Goal: Task Accomplishment & Management: Use online tool/utility

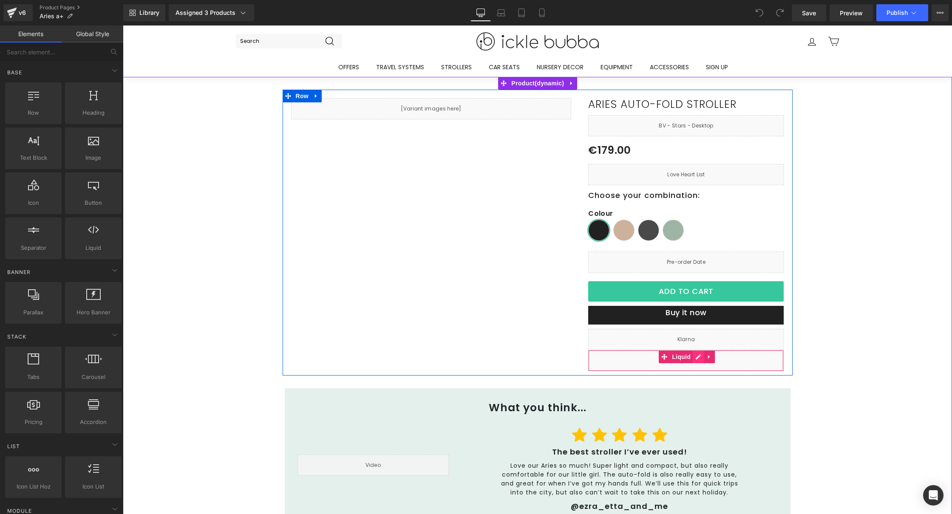
click at [692, 360] on div "Liquid" at bounding box center [686, 360] width 196 height 21
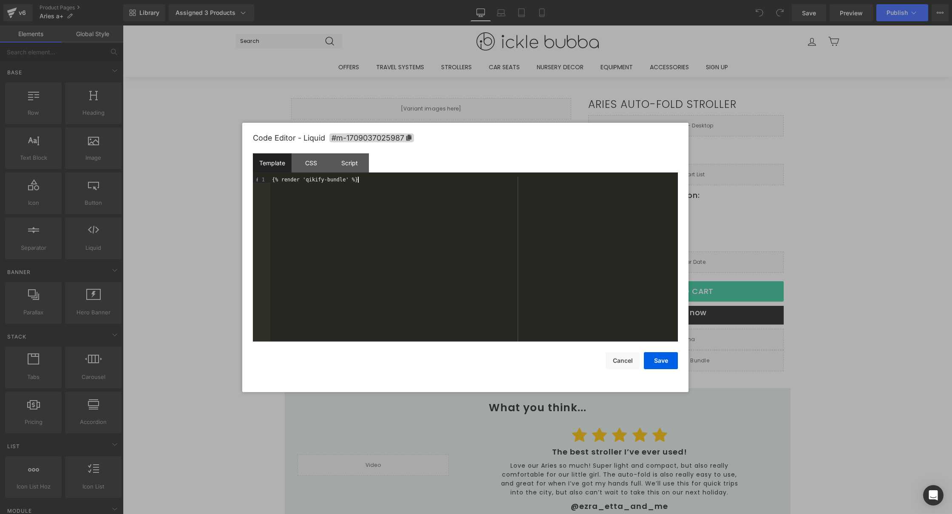
drag, startPoint x: 427, startPoint y: 196, endPoint x: 155, endPoint y: 137, distance: 278.4
click at [155, 137] on body "You are previewing how the will restyle your page. You can not edit Elements in…" at bounding box center [476, 257] width 952 height 514
click at [650, 366] on button "Save" at bounding box center [661, 360] width 34 height 17
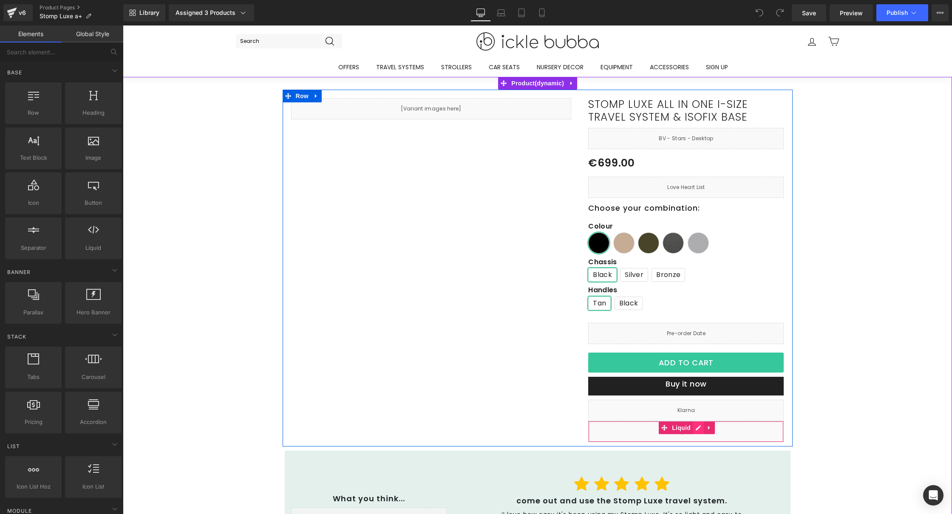
click at [690, 428] on div "Liquid" at bounding box center [686, 431] width 196 height 21
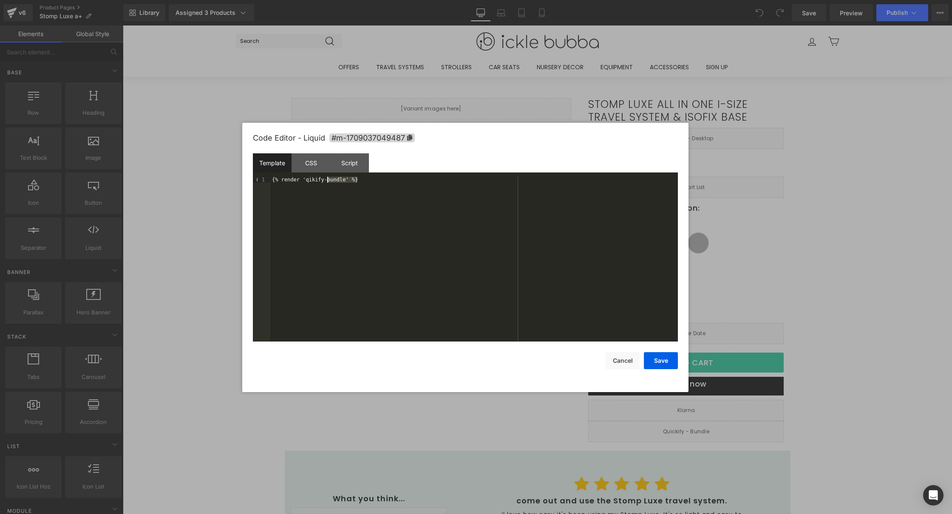
drag, startPoint x: 453, startPoint y: 256, endPoint x: 241, endPoint y: 148, distance: 238.0
click at [241, 148] on body "You are previewing how the will restyle your page. You can not edit Elements in…" at bounding box center [476, 257] width 952 height 514
click at [654, 359] on button "Save" at bounding box center [661, 360] width 34 height 17
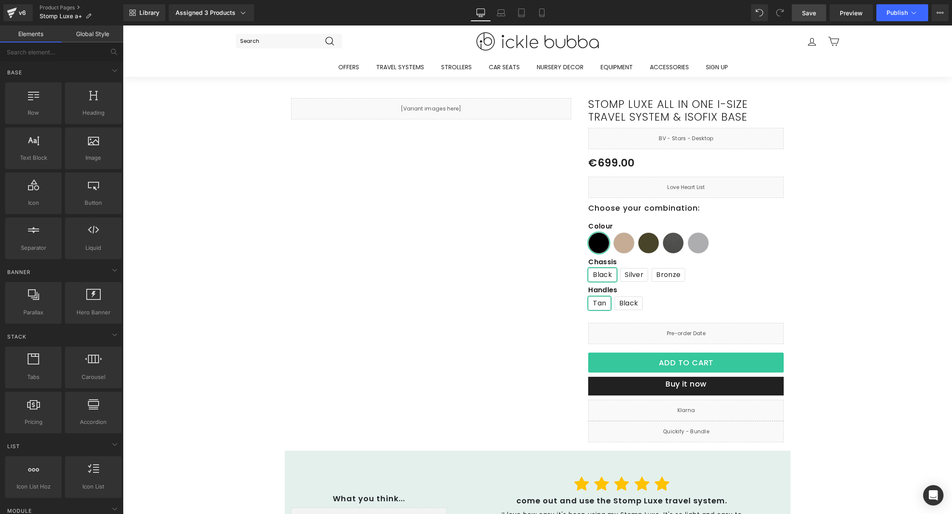
click at [812, 10] on span "Save" at bounding box center [809, 13] width 14 height 9
click at [888, 9] on span "Publish" at bounding box center [897, 12] width 21 height 7
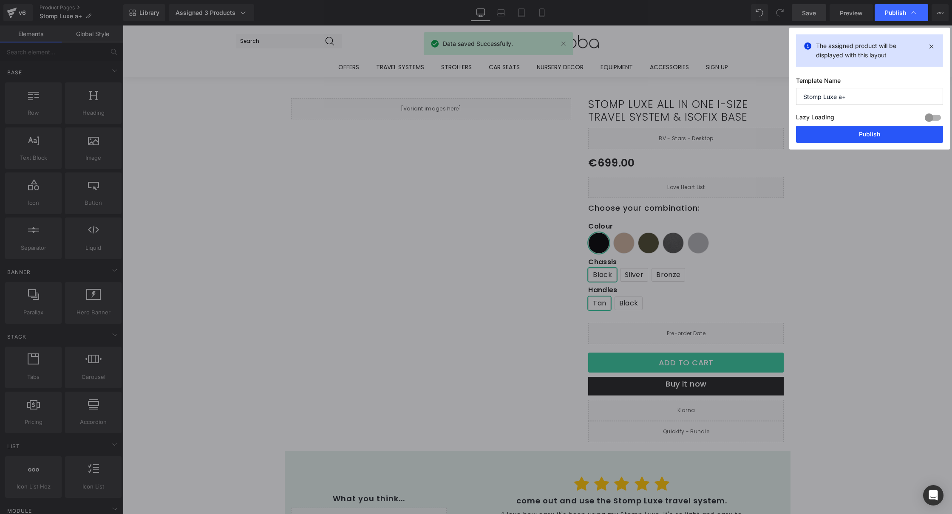
click at [905, 139] on button "Publish" at bounding box center [869, 134] width 147 height 17
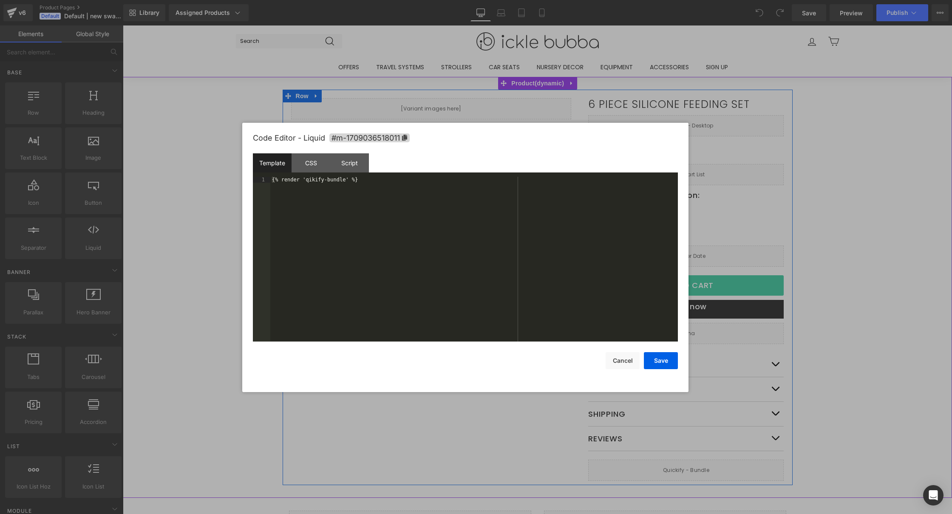
click at [694, 466] on div "Liquid" at bounding box center [686, 470] width 196 height 21
drag, startPoint x: 420, startPoint y: 192, endPoint x: 194, endPoint y: 153, distance: 229.5
click at [194, 153] on body "You are previewing how the will restyle your page. You can not edit Elements in…" at bounding box center [476, 257] width 952 height 514
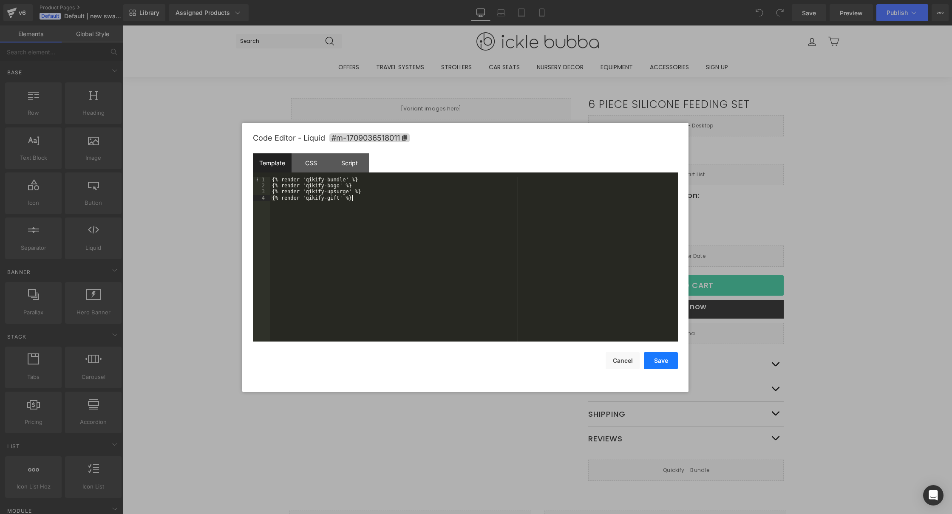
click at [653, 364] on button "Save" at bounding box center [661, 360] width 34 height 17
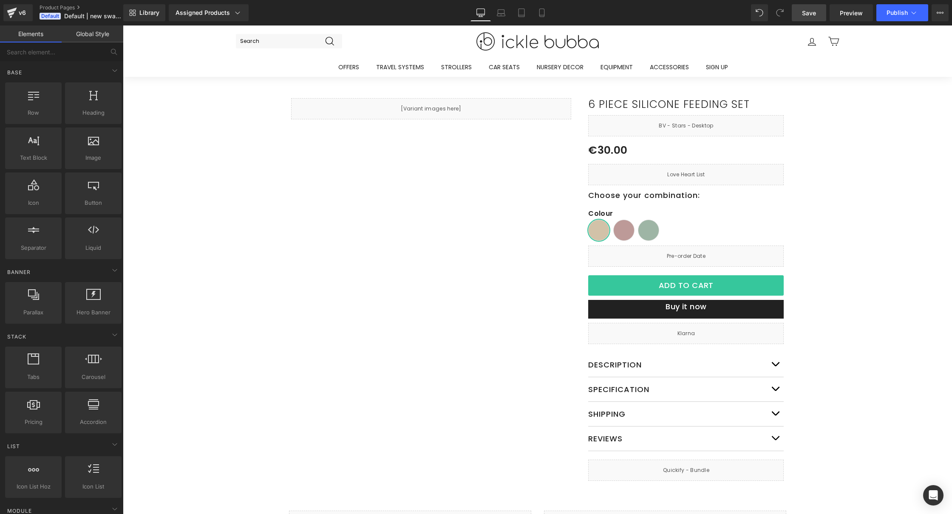
click at [817, 15] on link "Save" at bounding box center [809, 12] width 34 height 17
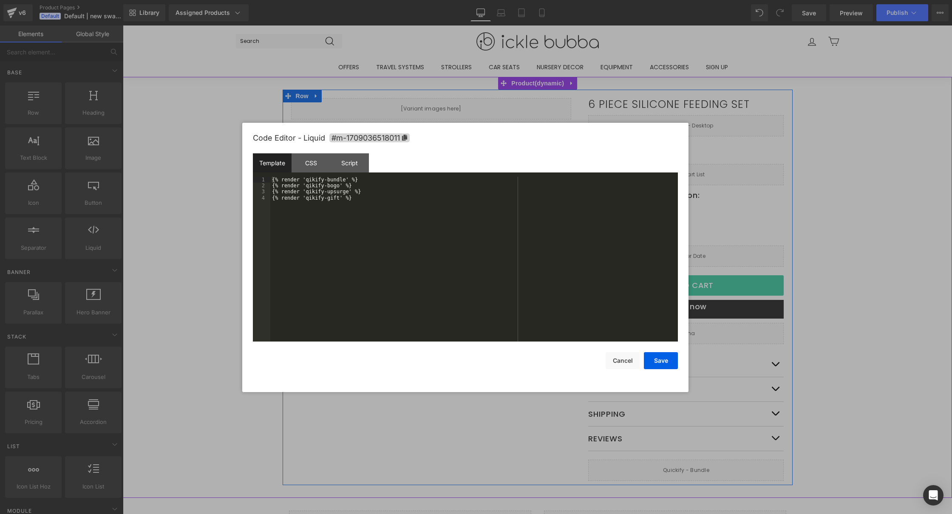
drag, startPoint x: 694, startPoint y: 464, endPoint x: 1014, endPoint y: 355, distance: 337.7
click at [694, 464] on div "Liquid" at bounding box center [686, 470] width 196 height 21
click at [896, 231] on div at bounding box center [476, 257] width 952 height 514
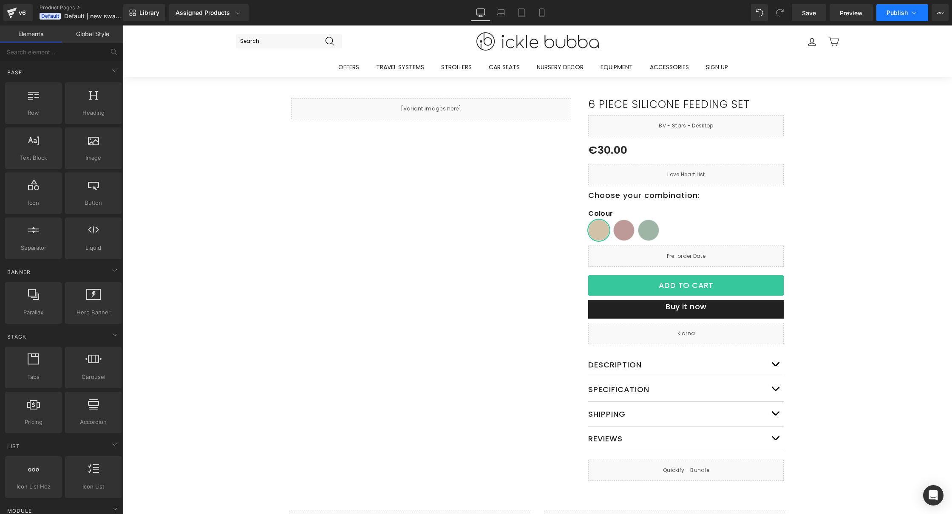
drag, startPoint x: 803, startPoint y: 10, endPoint x: 882, endPoint y: 16, distance: 78.9
click at [803, 10] on span "Save" at bounding box center [809, 13] width 14 height 9
click at [891, 10] on span "Publish" at bounding box center [897, 12] width 21 height 7
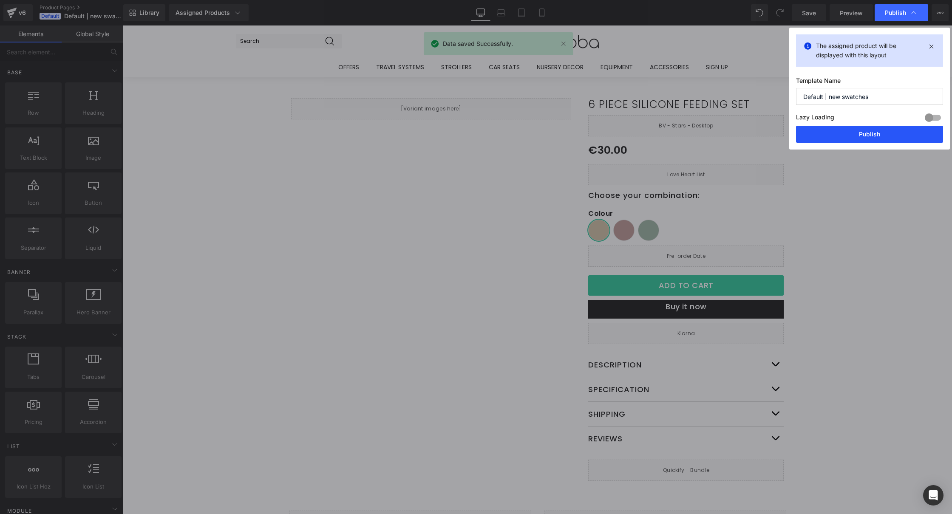
click at [898, 138] on button "Publish" at bounding box center [869, 134] width 147 height 17
